Goal: Information Seeking & Learning: Learn about a topic

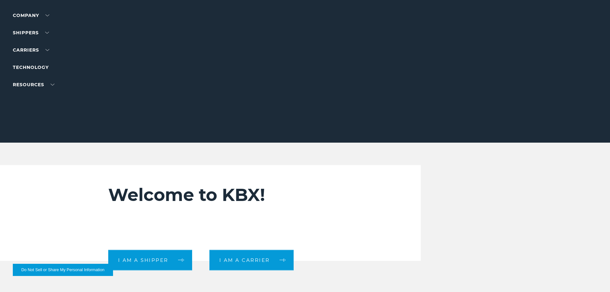
scroll to position [160, 0]
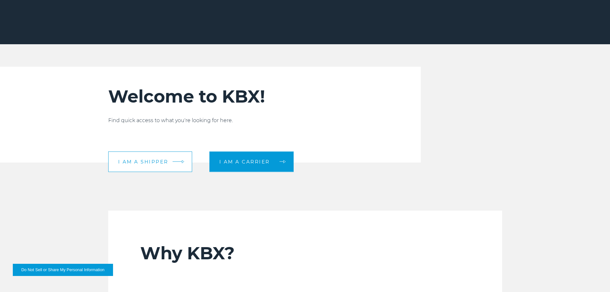
click at [141, 163] on span "I am a shipper" at bounding box center [143, 161] width 50 height 5
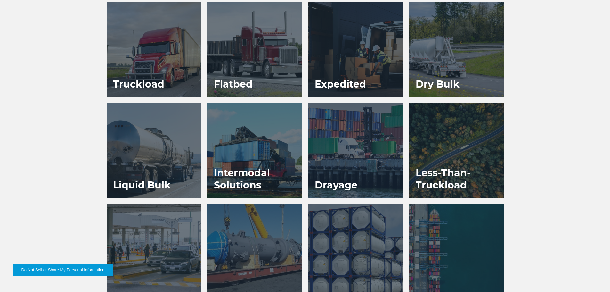
scroll to position [384, 0]
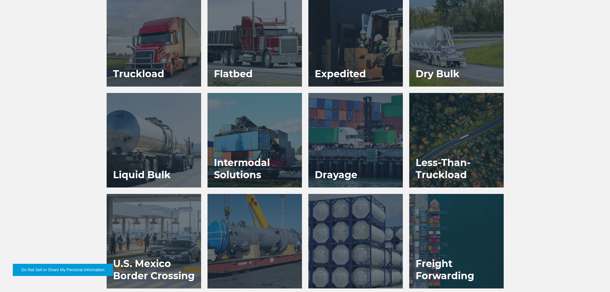
click at [333, 76] on h3 "Expedited" at bounding box center [340, 73] width 64 height 25
